Goal: Transaction & Acquisition: Purchase product/service

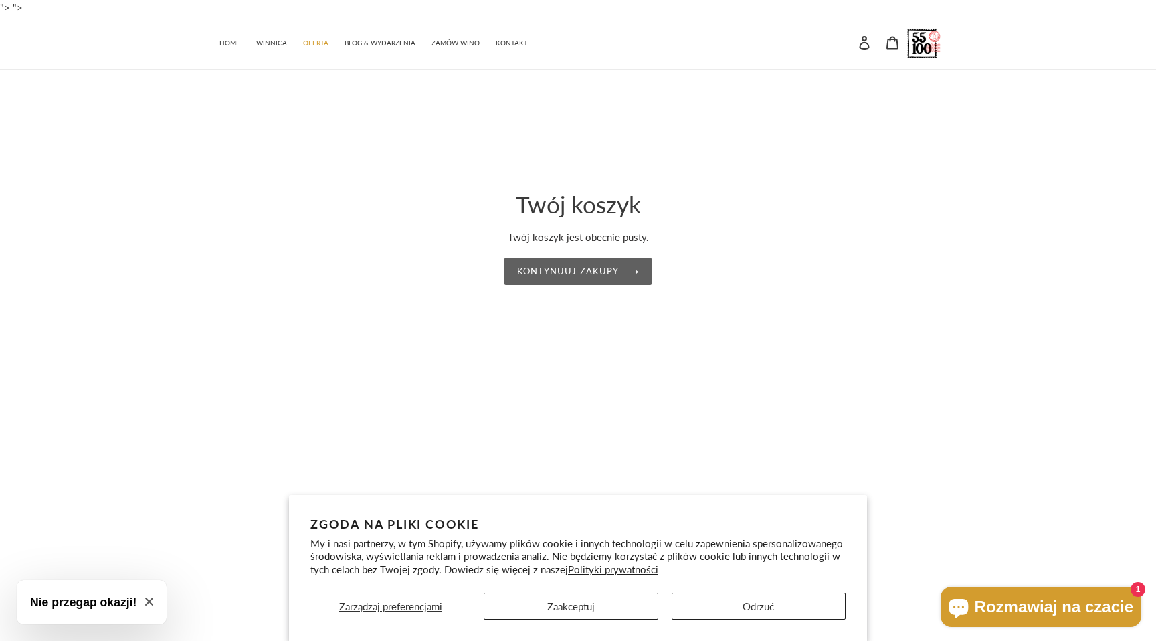
click at [582, 278] on link "Kontynuuj zakupy" at bounding box center [578, 272] width 147 height 28
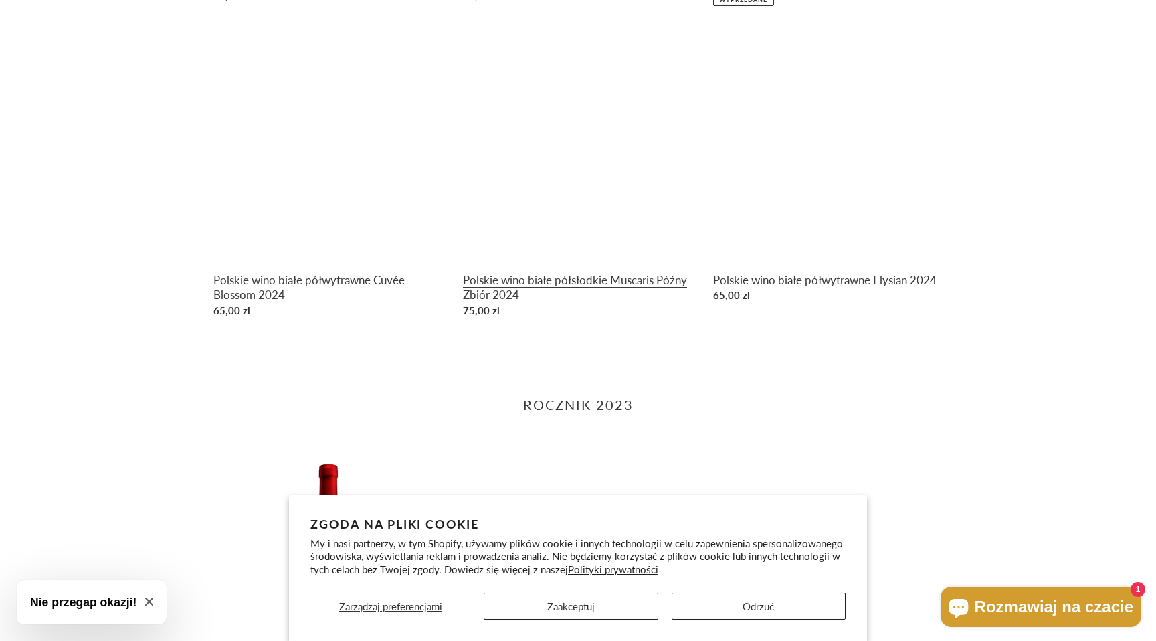
scroll to position [985, 0]
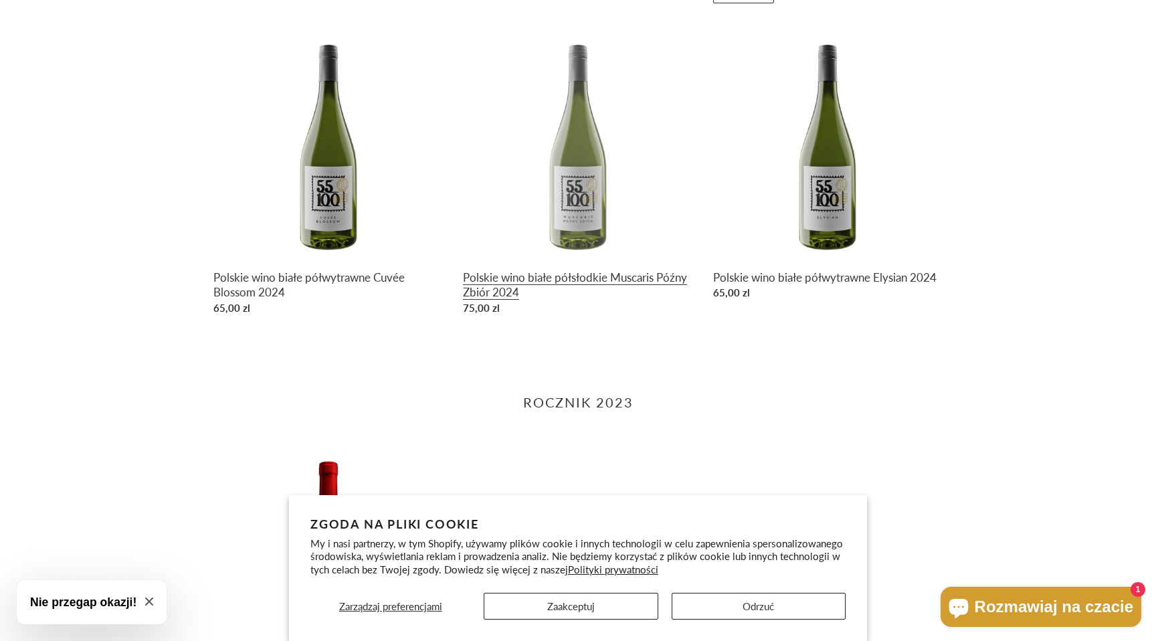
click at [581, 219] on link "Polskie wino białe półsłodkie Muscaris Późny Zbiór 2024" at bounding box center [578, 174] width 230 height 291
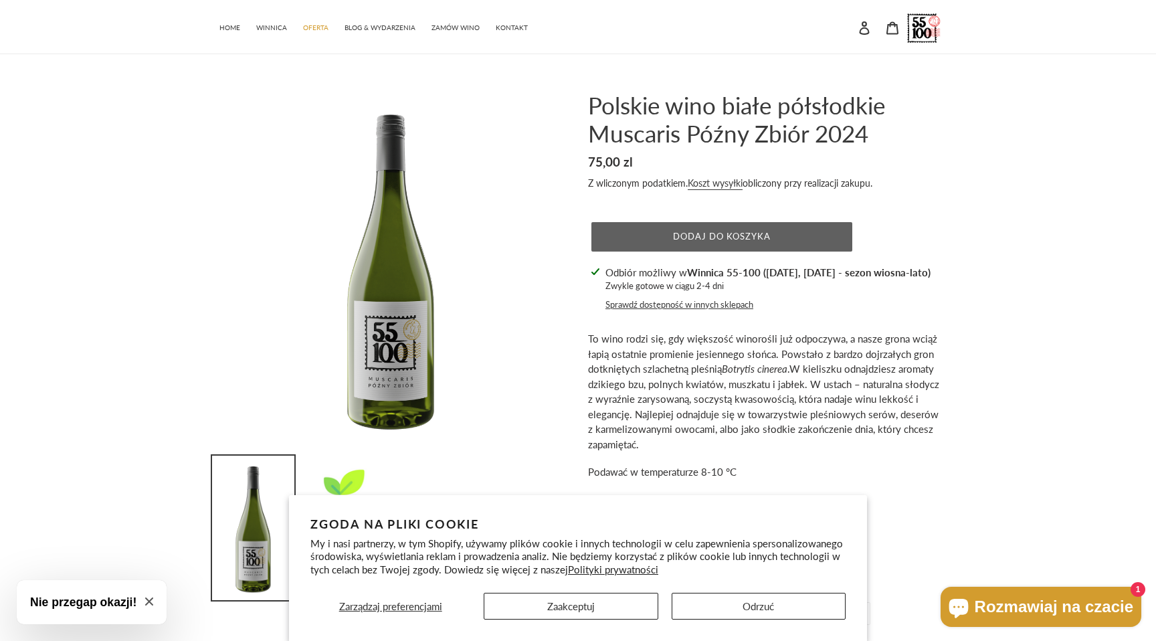
click at [739, 238] on span "Dodaj do koszyka" at bounding box center [722, 236] width 98 height 11
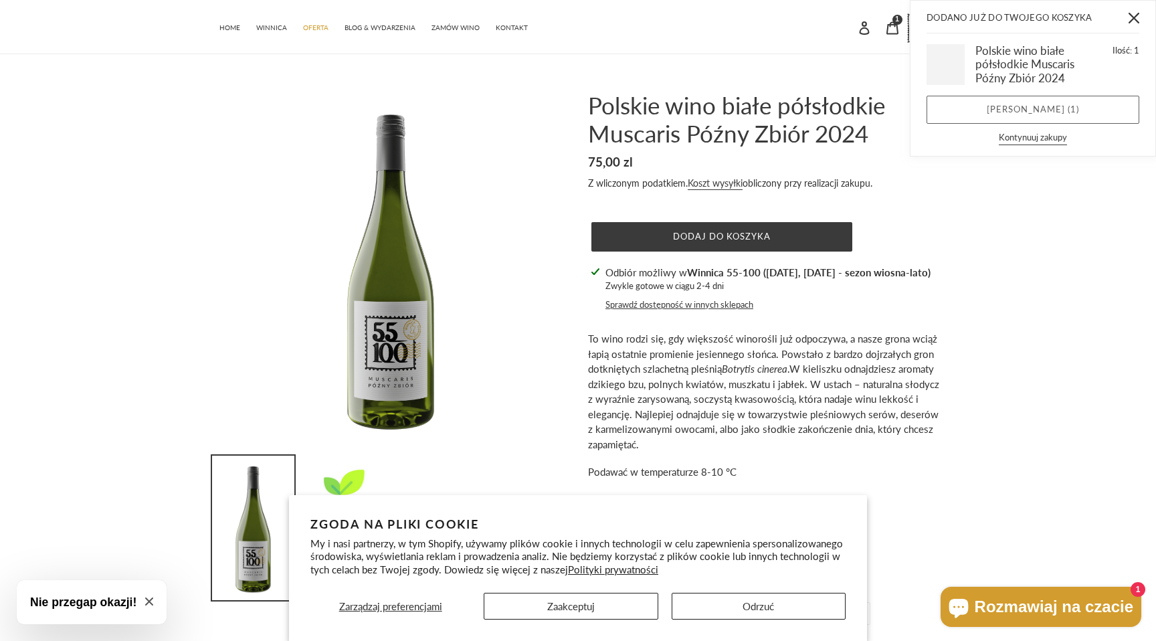
click at [1032, 107] on link "Zobacz koszyk ( 1 )" at bounding box center [1033, 110] width 213 height 28
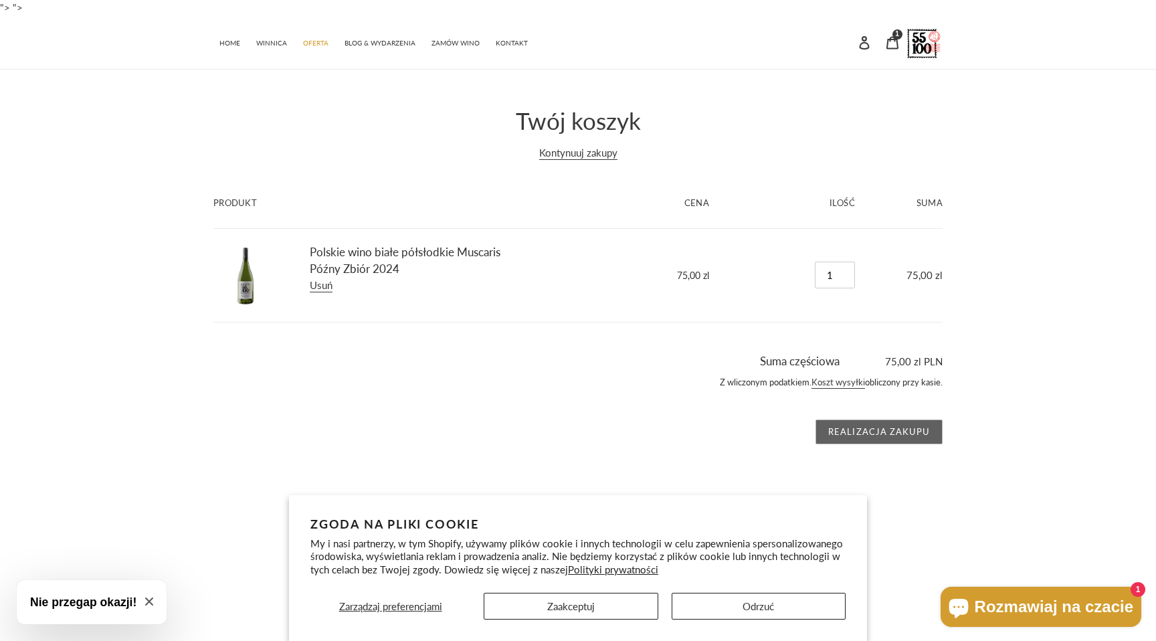
click at [878, 434] on input "Realizacja zakupu" at bounding box center [879, 432] width 127 height 25
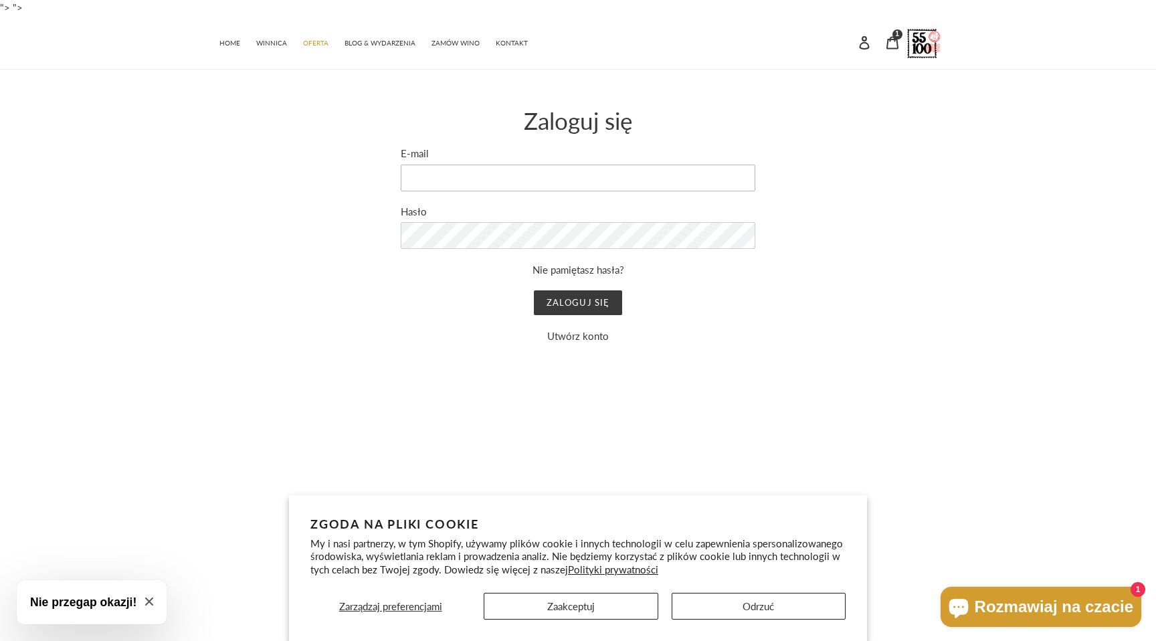
click at [591, 179] on input "E-mail" at bounding box center [578, 178] width 355 height 27
